Goal: Register for event/course

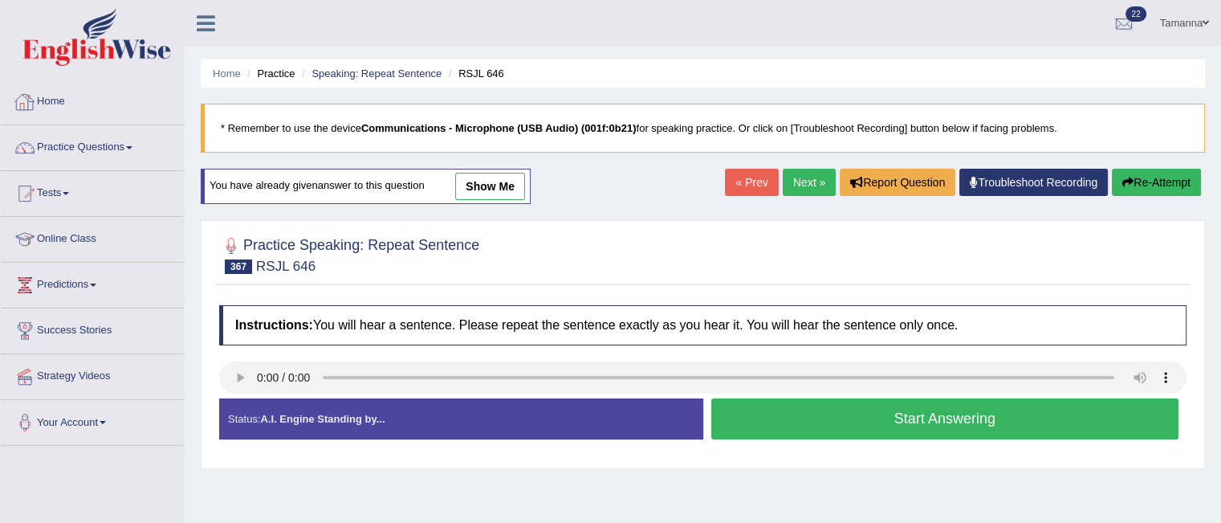
click at [53, 100] on link "Home" at bounding box center [92, 99] width 183 height 40
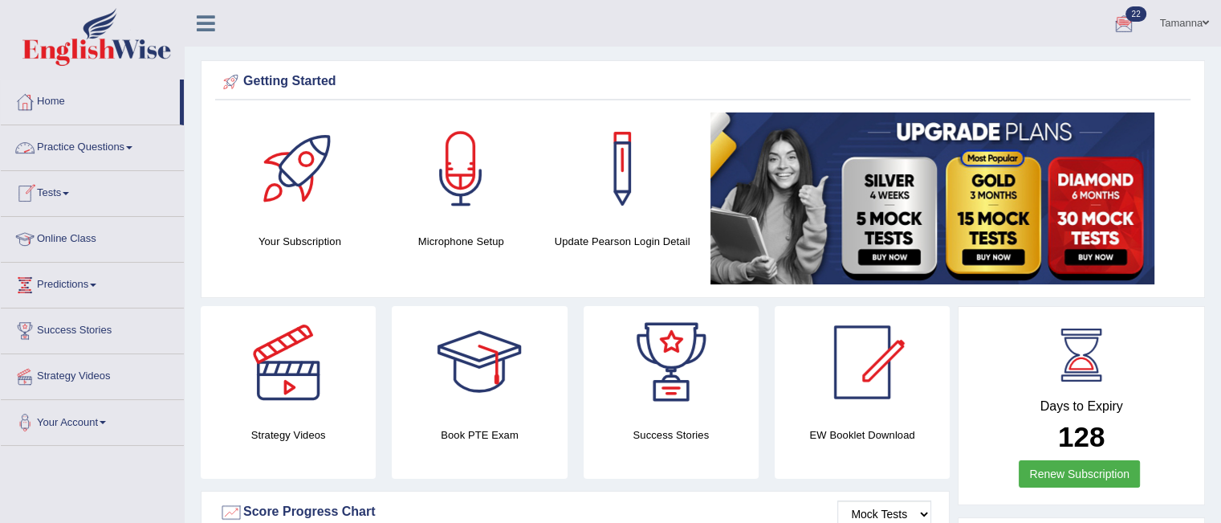
click at [132, 140] on link "Practice Questions" at bounding box center [92, 145] width 183 height 40
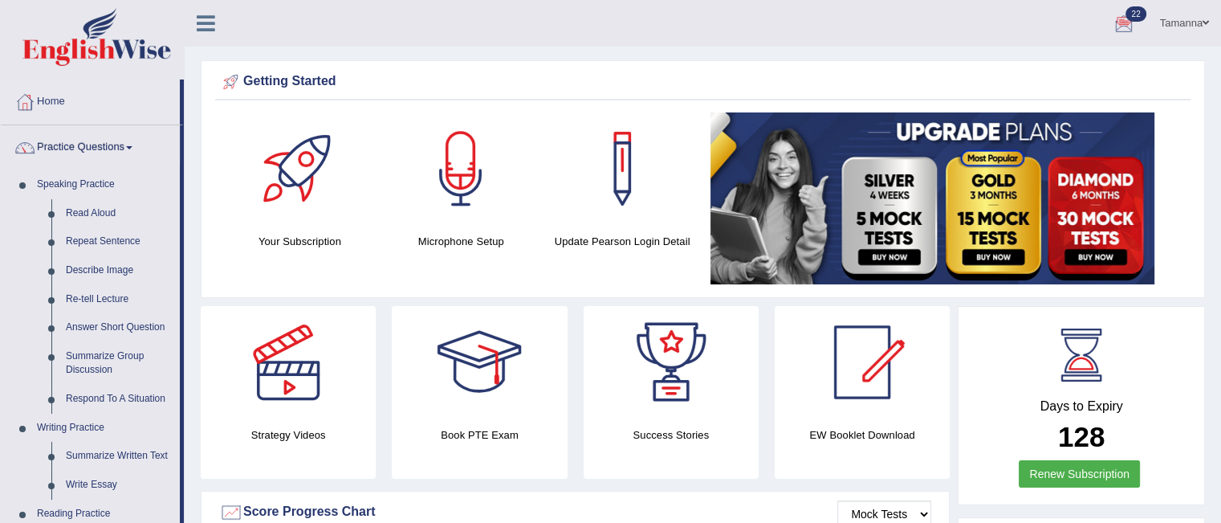
click at [132, 140] on link "Practice Questions" at bounding box center [90, 145] width 179 height 40
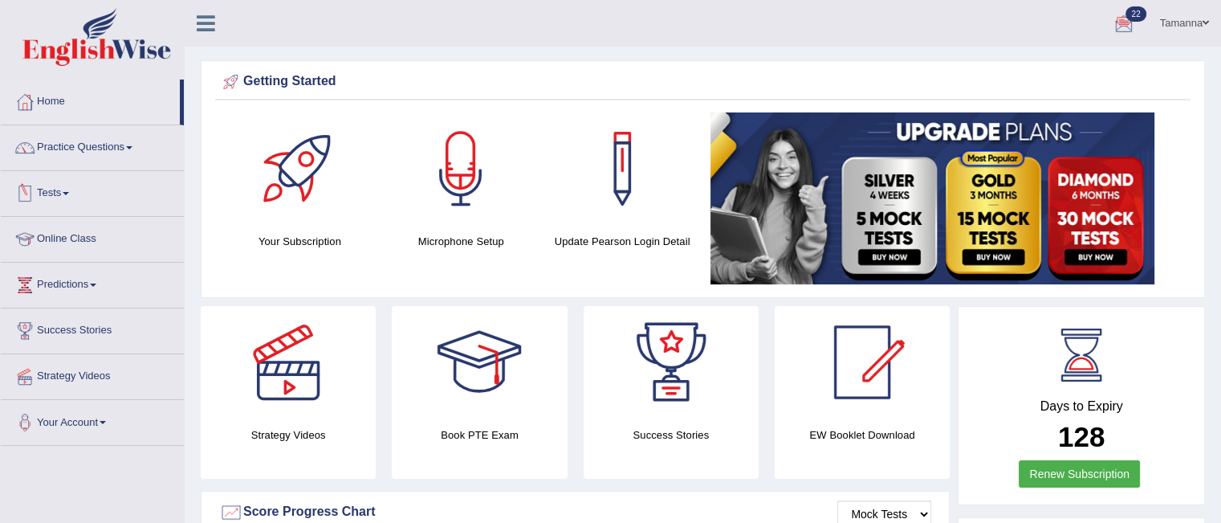
click at [69, 189] on link "Tests" at bounding box center [92, 191] width 183 height 40
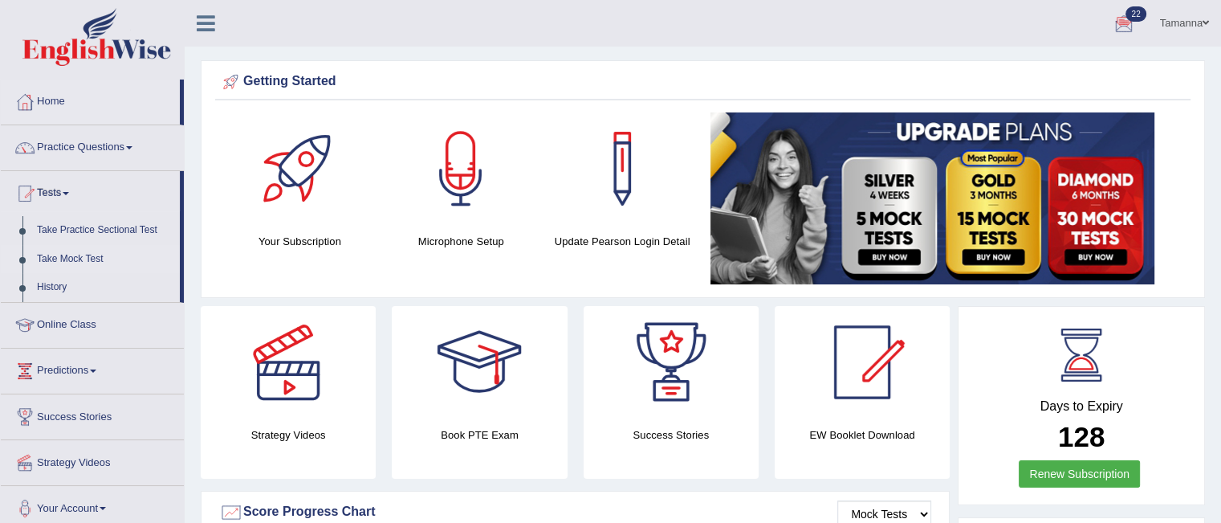
click at [78, 255] on link "Take Mock Test" at bounding box center [105, 259] width 150 height 29
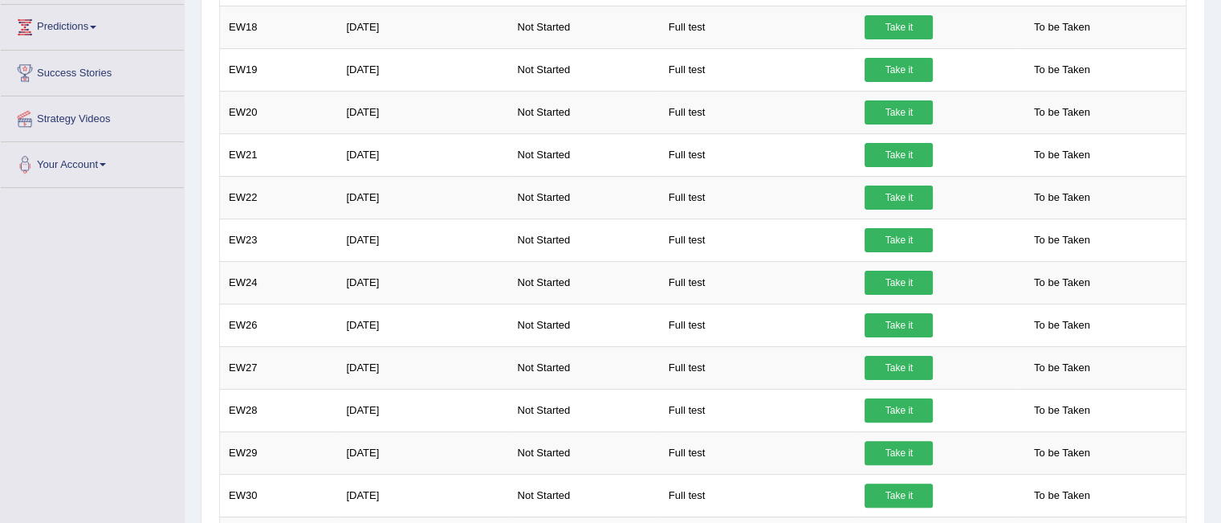
scroll to position [628, 0]
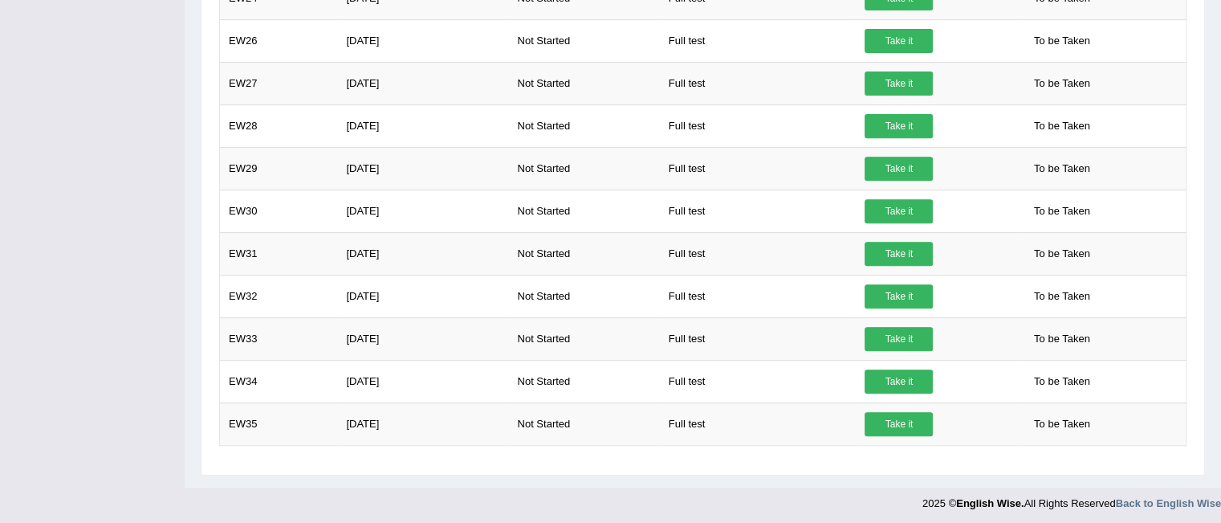
drag, startPoint x: 1226, startPoint y: 150, endPoint x: 1232, endPoint y: 529, distance: 379.0
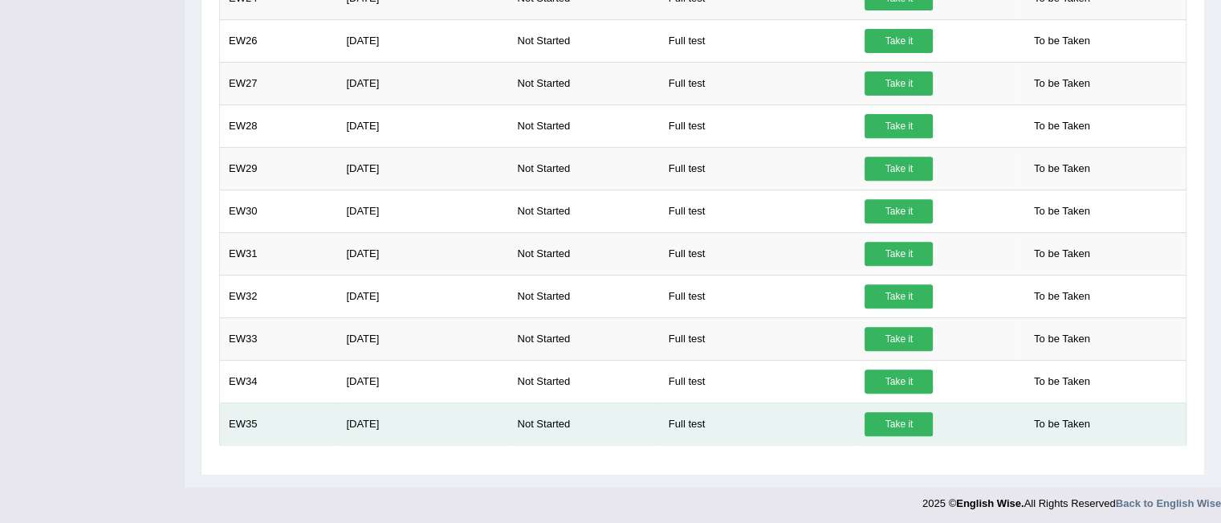
click at [904, 413] on link "Take it" at bounding box center [899, 424] width 68 height 24
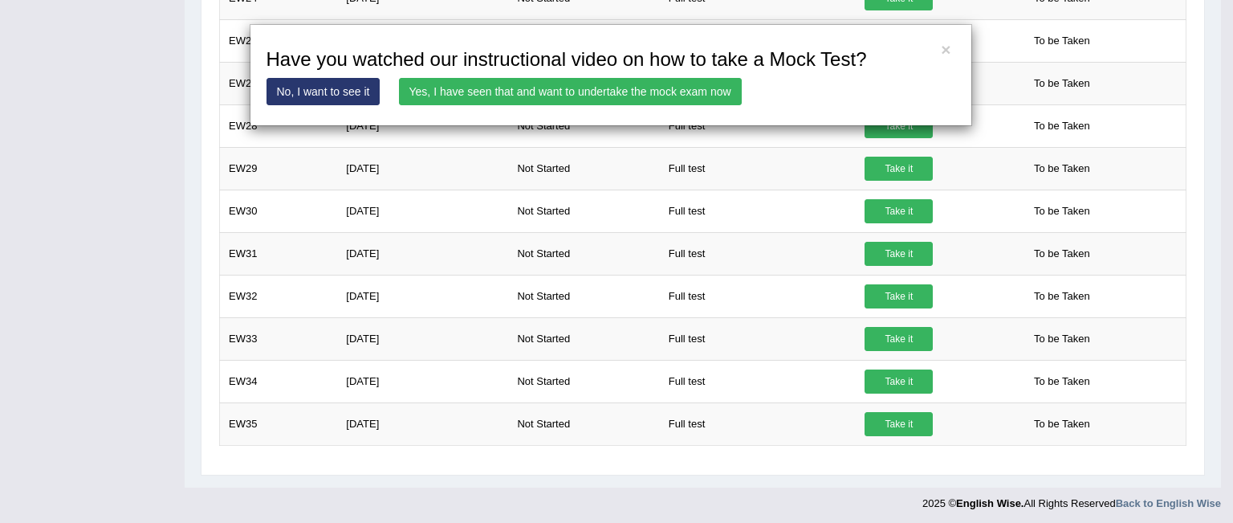
click at [591, 86] on link "Yes, I have seen that and want to undertake the mock exam now" at bounding box center [570, 91] width 343 height 27
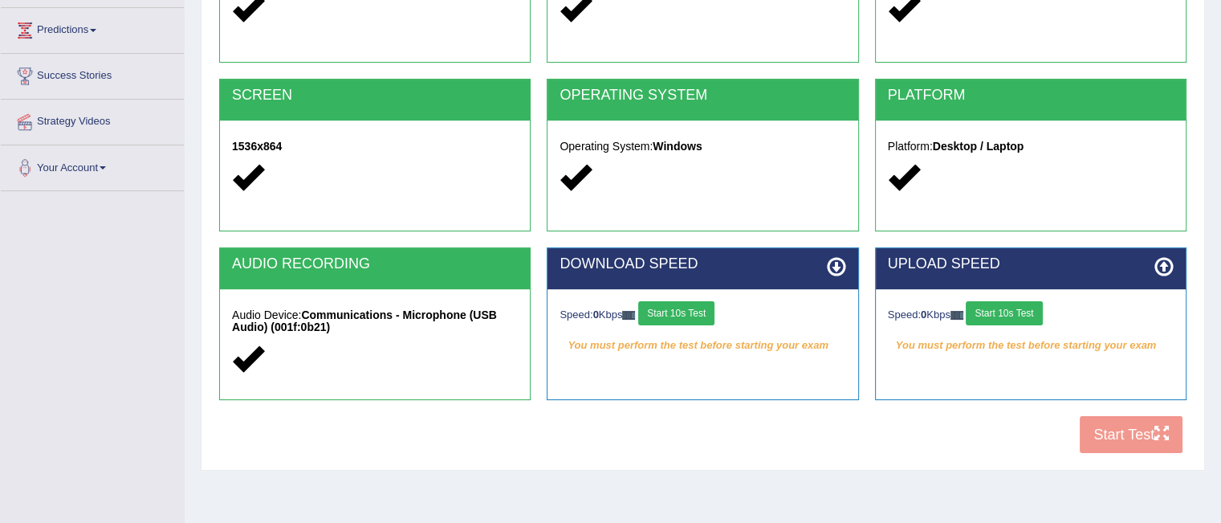
scroll to position [263, 0]
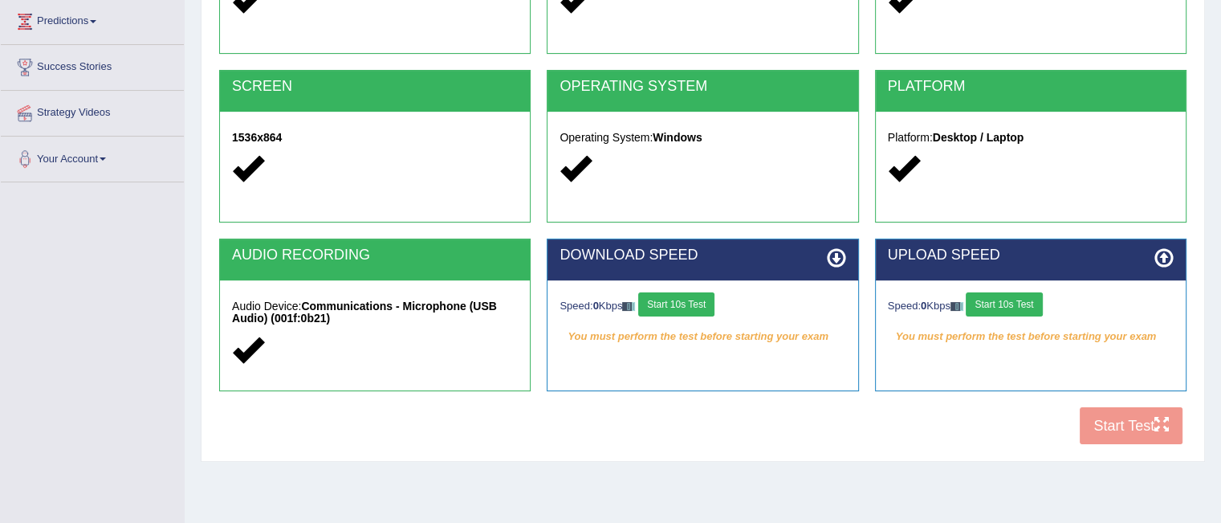
click at [694, 305] on button "Start 10s Test" at bounding box center [676, 304] width 76 height 24
click at [1008, 300] on button "Start 10s Test" at bounding box center [1004, 304] width 76 height 24
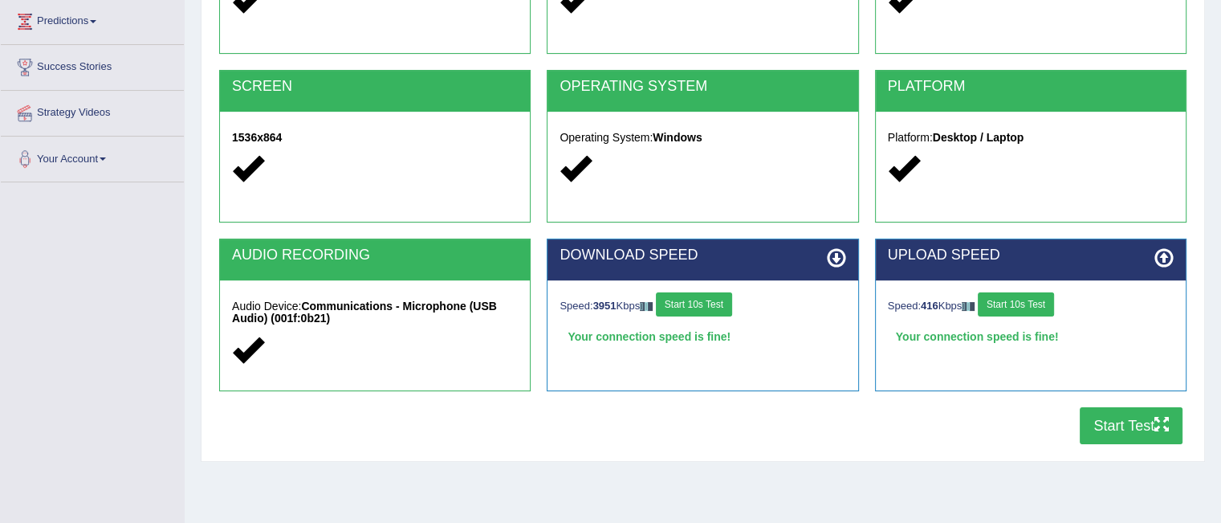
click at [1120, 422] on button "Start Test" at bounding box center [1131, 425] width 103 height 37
